Goal: Task Accomplishment & Management: Complete application form

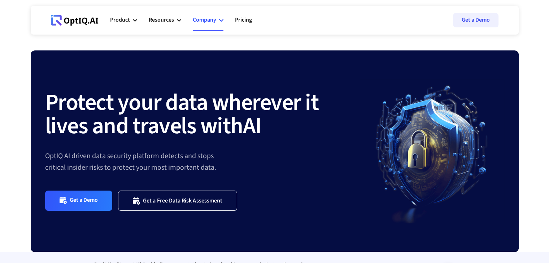
click at [213, 22] on div "Company" at bounding box center [204, 20] width 23 height 10
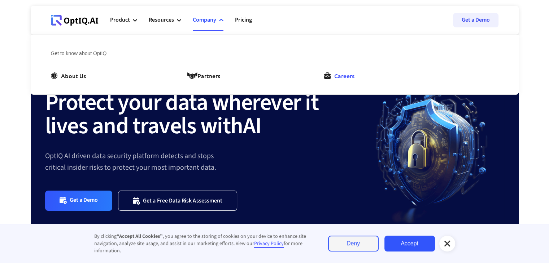
click at [342, 74] on div "Careers" at bounding box center [344, 75] width 20 height 9
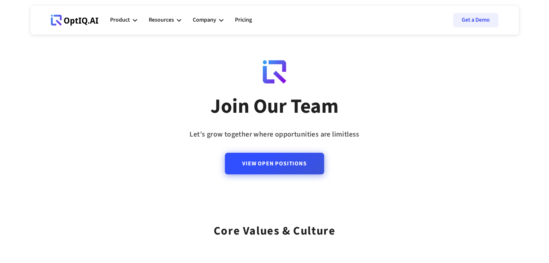
click at [264, 164] on link "View Open Positions" at bounding box center [274, 164] width 99 height 22
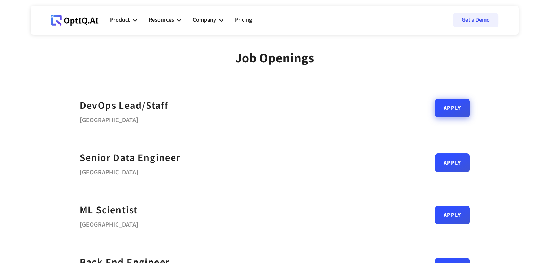
click at [459, 102] on link "Apply" at bounding box center [452, 108] width 35 height 19
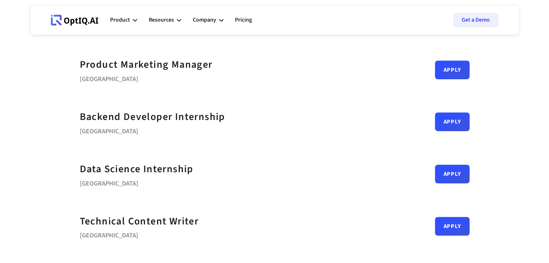
scroll to position [314, 0]
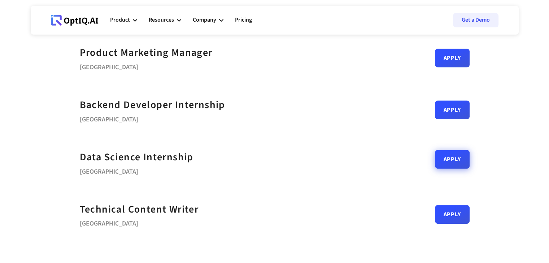
click at [448, 166] on link "Apply" at bounding box center [452, 159] width 35 height 19
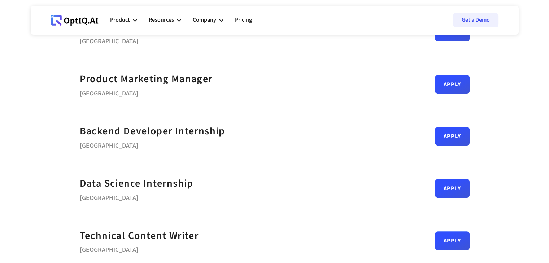
scroll to position [285, 0]
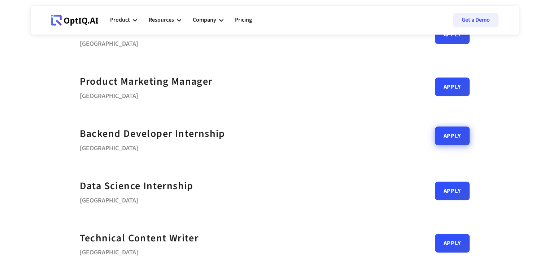
click at [459, 141] on link "Apply" at bounding box center [452, 136] width 35 height 19
click at [453, 140] on link "Apply" at bounding box center [452, 136] width 35 height 19
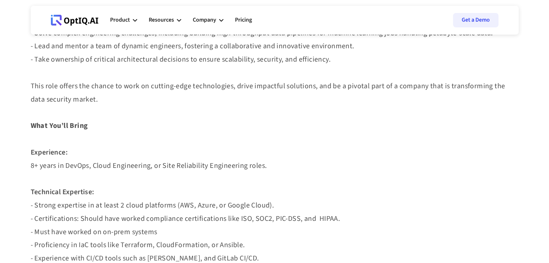
scroll to position [212, 0]
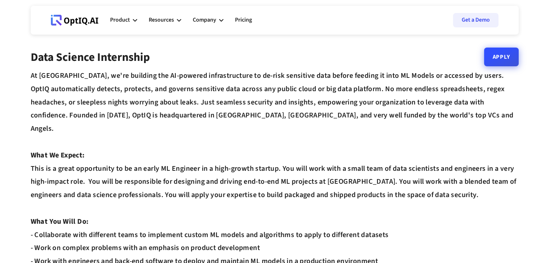
click at [498, 56] on link "Apply" at bounding box center [501, 57] width 35 height 19
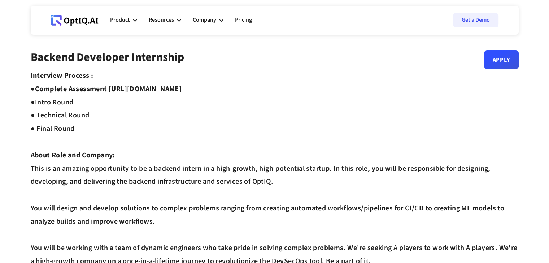
drag, startPoint x: 110, startPoint y: 92, endPoint x: 241, endPoint y: 90, distance: 130.3
copy strong "https://equip.co/assessments/GNUQn/"
click at [502, 61] on link "Apply" at bounding box center [501, 57] width 35 height 19
